Goal: Transaction & Acquisition: Purchase product/service

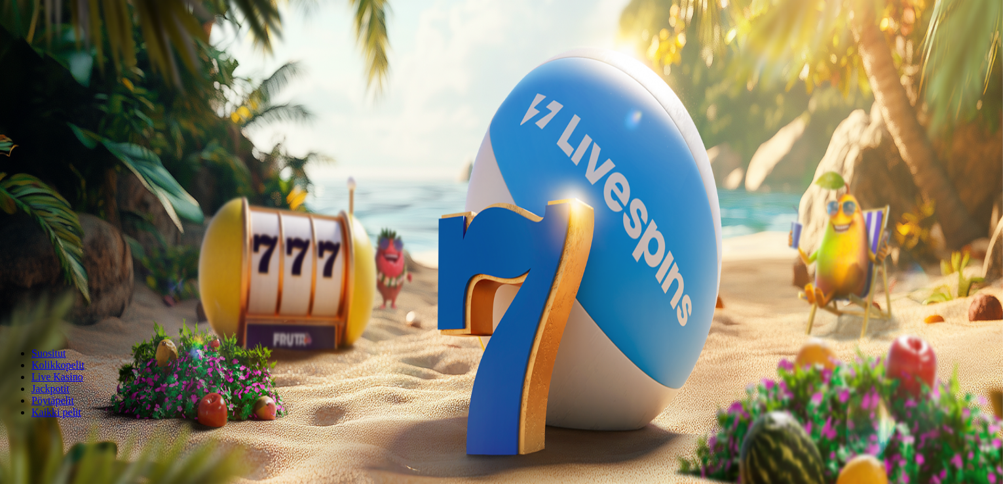
click at [88, 52] on span "Kirjaudu" at bounding box center [91, 48] width 32 height 10
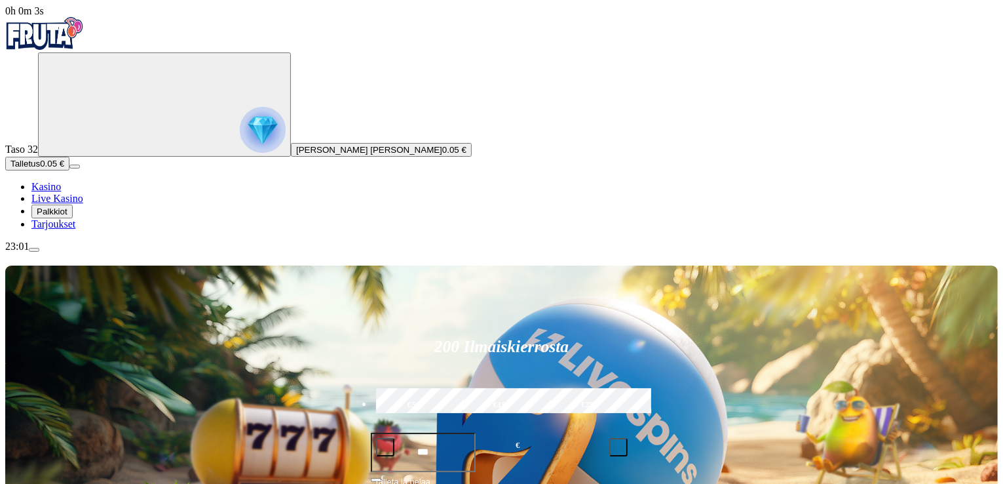
click at [68, 216] on span "Palkkiot" at bounding box center [52, 211] width 31 height 10
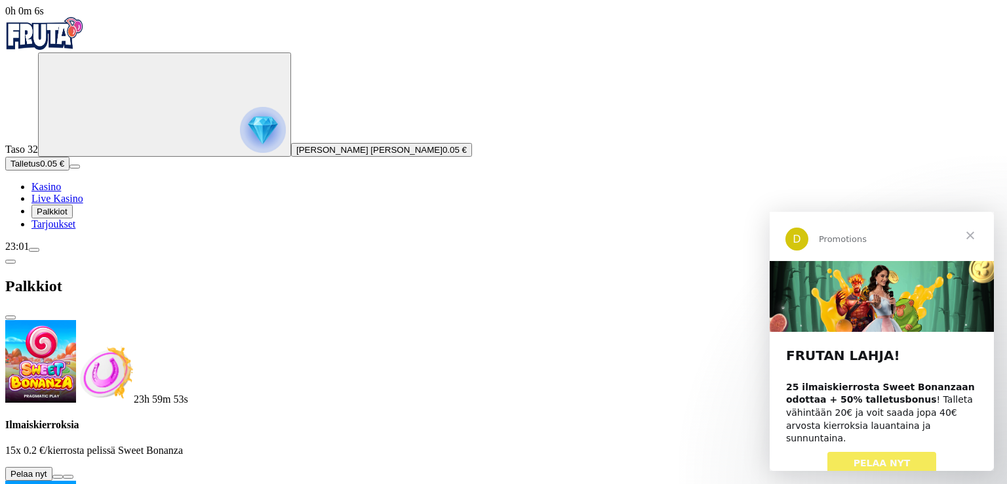
click at [63, 475] on button at bounding box center [57, 477] width 10 height 4
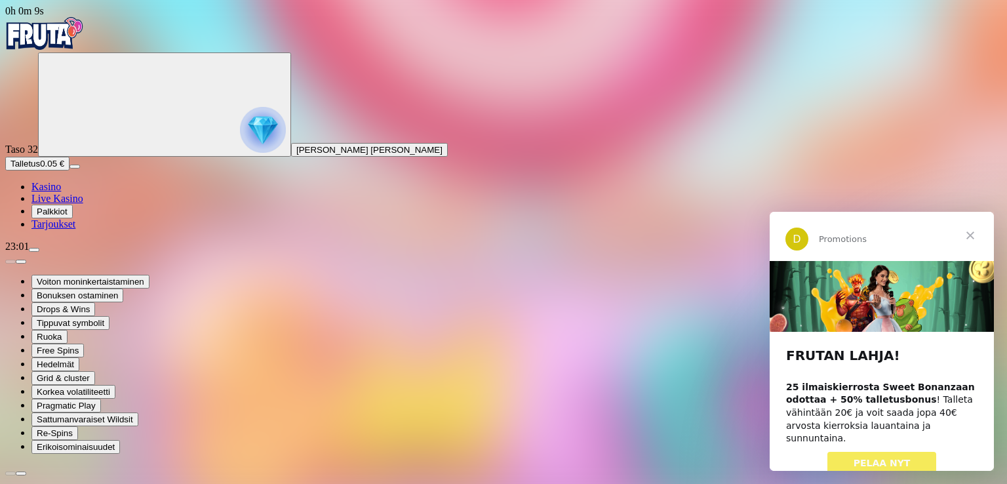
click at [969, 233] on span "Sulje" at bounding box center [969, 235] width 47 height 47
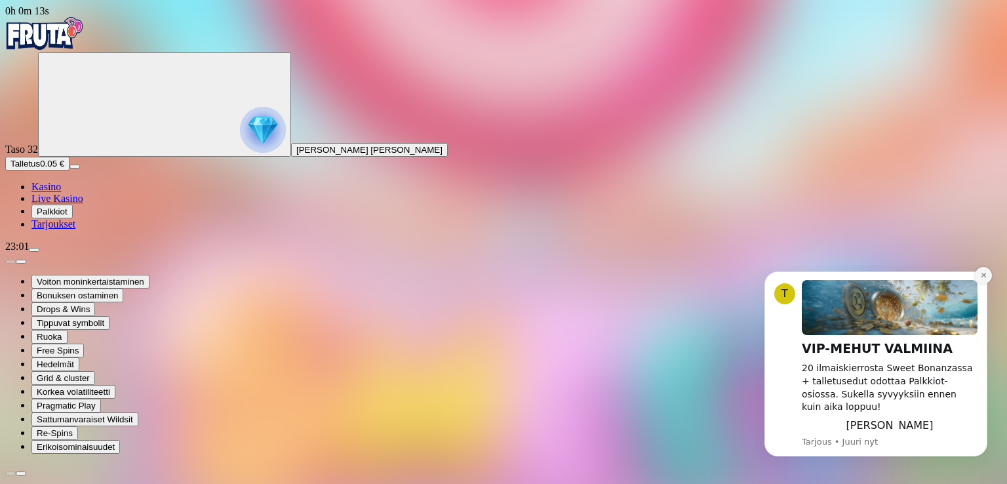
click at [980, 279] on icon "Dismiss notification" at bounding box center [983, 274] width 7 height 7
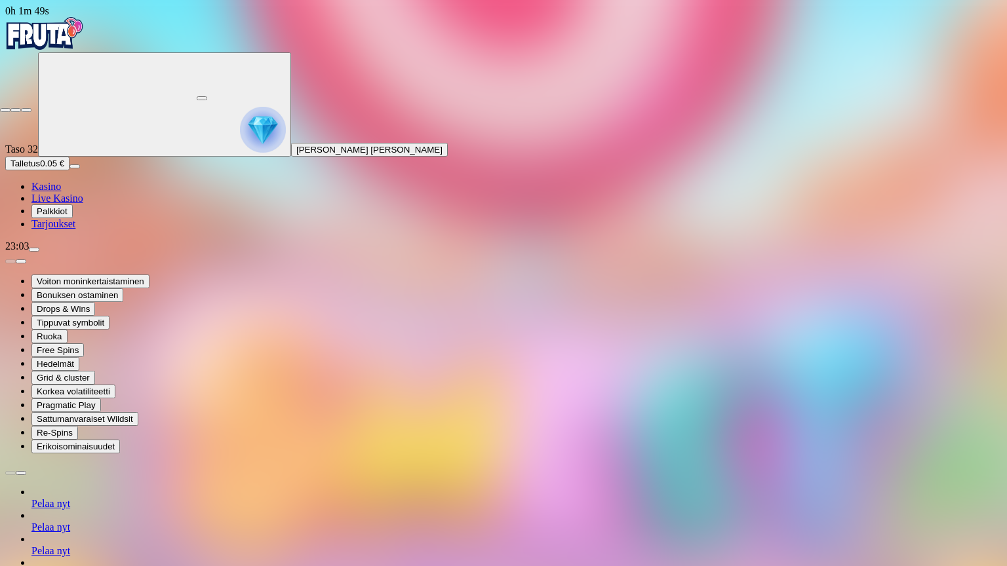
click at [5, 110] on span "close icon" at bounding box center [5, 110] width 0 height 0
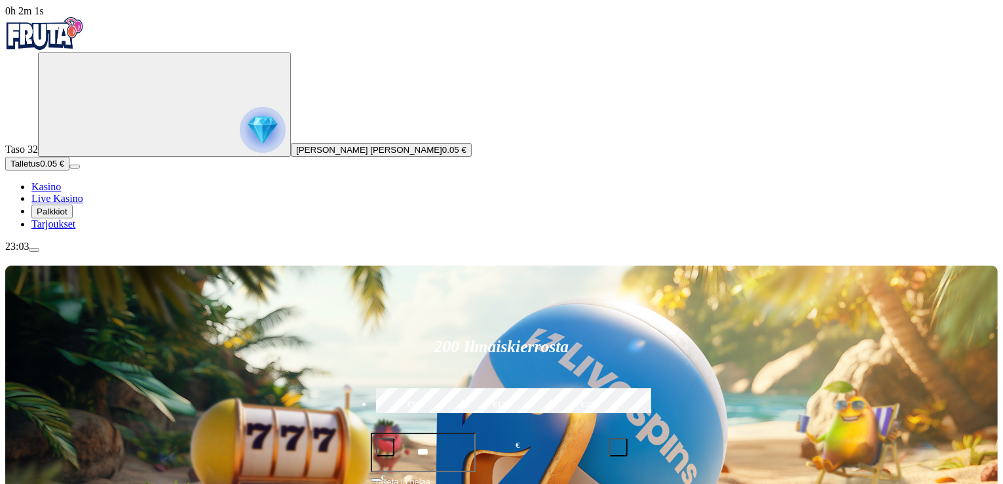
click at [68, 216] on span "Palkkiot" at bounding box center [52, 211] width 31 height 10
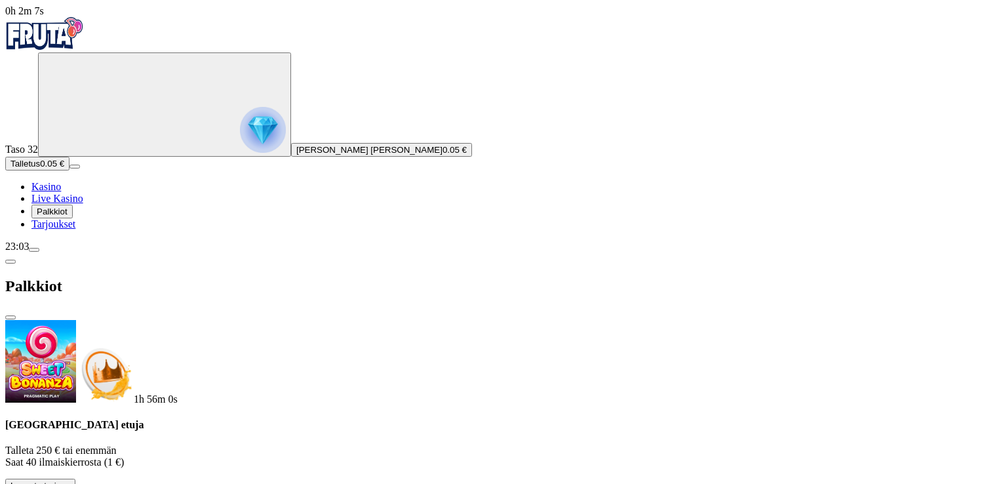
click at [10, 317] on span "close icon" at bounding box center [10, 317] width 0 height 0
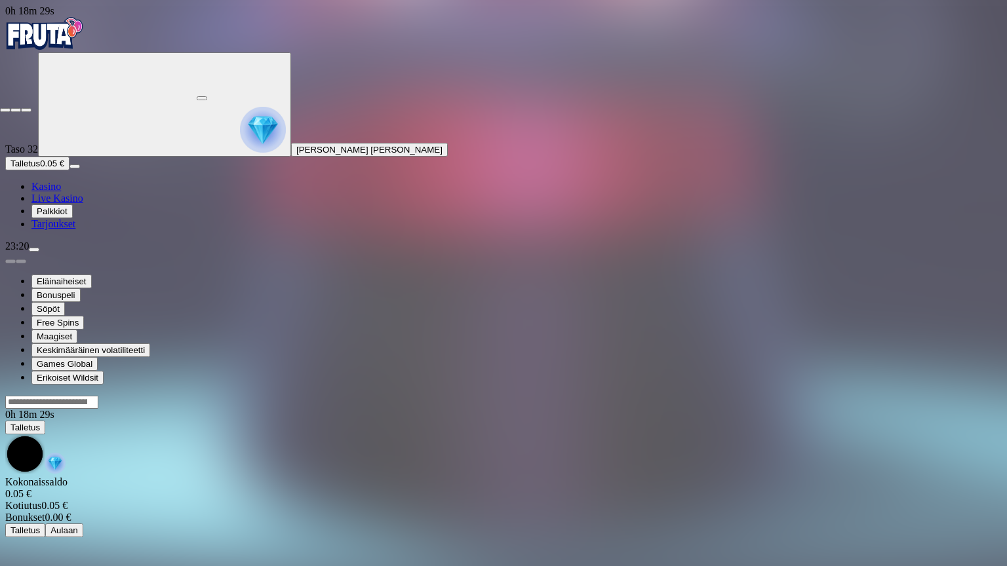
click at [26, 110] on span "fullscreen-exit icon" at bounding box center [26, 110] width 0 height 0
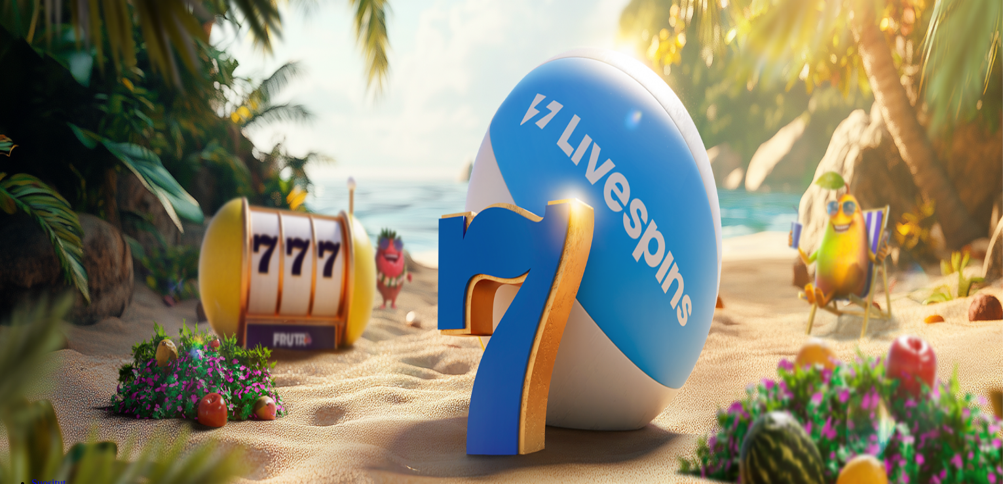
click at [68, 216] on span "Palkkiot" at bounding box center [52, 211] width 31 height 10
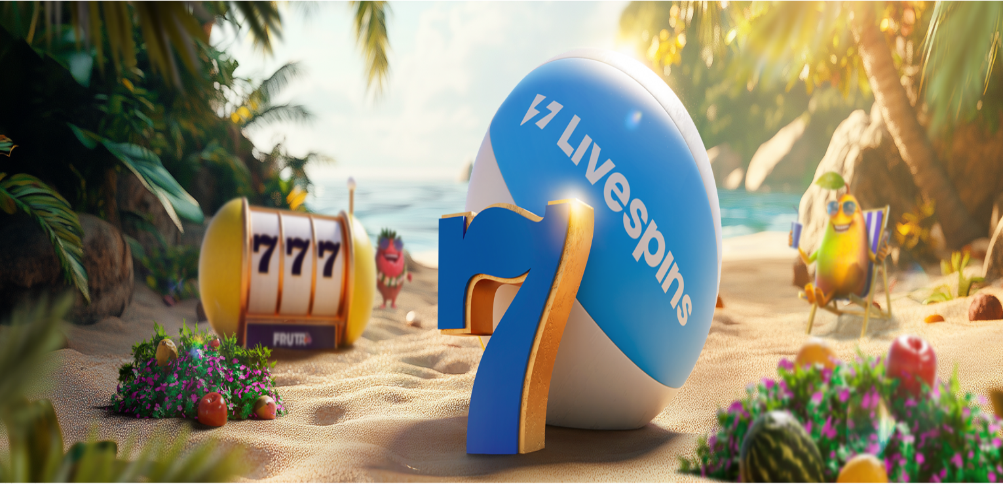
scroll to position [202, 0]
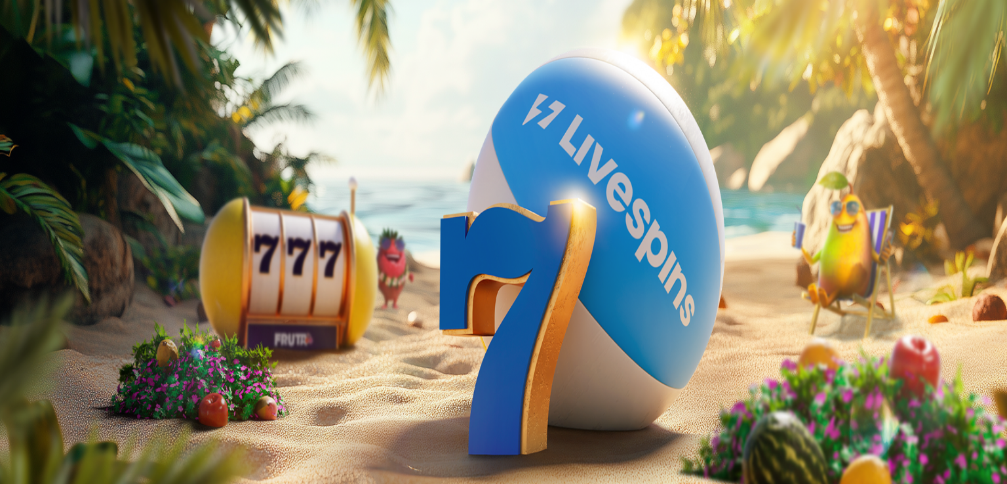
click at [10, 317] on span "close icon" at bounding box center [10, 317] width 0 height 0
click at [34, 250] on span "menu icon" at bounding box center [34, 250] width 0 height 0
